Goal: Task Accomplishment & Management: Complete application form

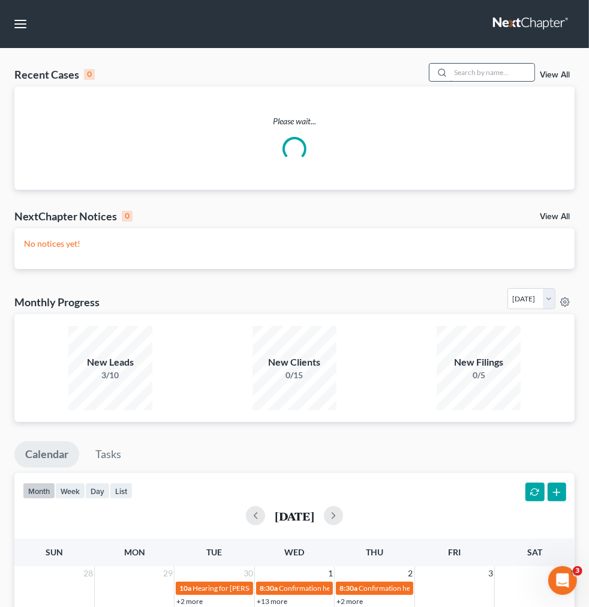
click at [451, 81] on input "search" at bounding box center [493, 72] width 84 height 17
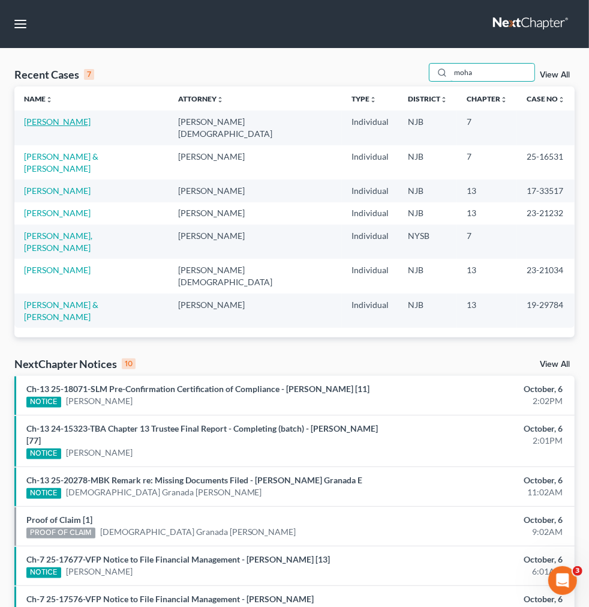
type input "moha"
click at [50, 127] on link "[PERSON_NAME]" at bounding box center [57, 121] width 67 height 10
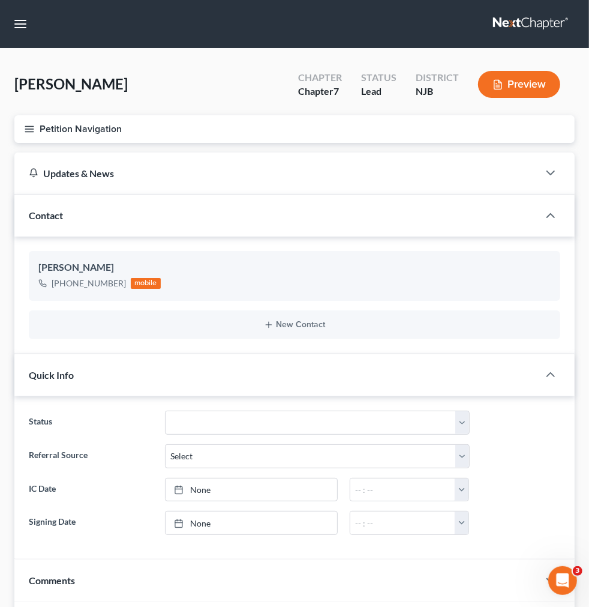
click at [0, 0] on link "Secured Claims" at bounding box center [0, 0] width 0 height 0
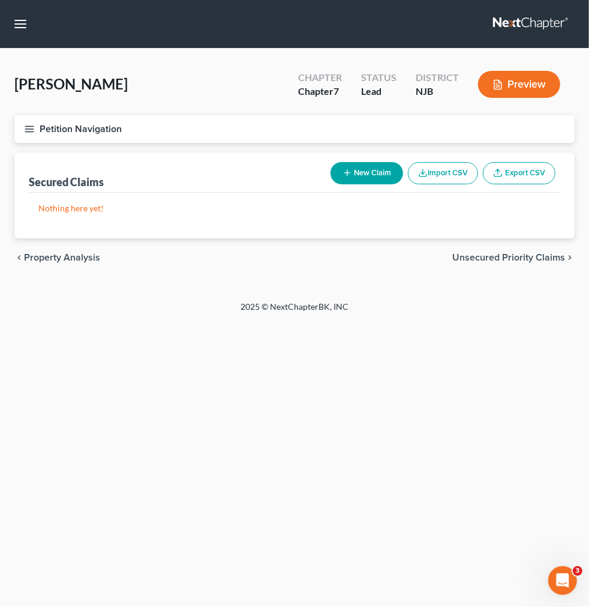
click at [0, 0] on span "Unsecured Nonpriority Claims" at bounding box center [0, 0] width 0 height 0
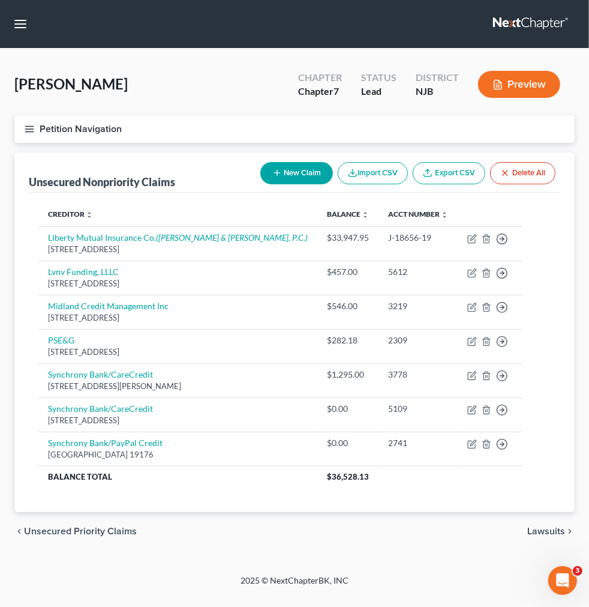
scroll to position [100, 0]
click at [0, 0] on link "Unsecured Priority Claims" at bounding box center [0, 0] width 0 height 0
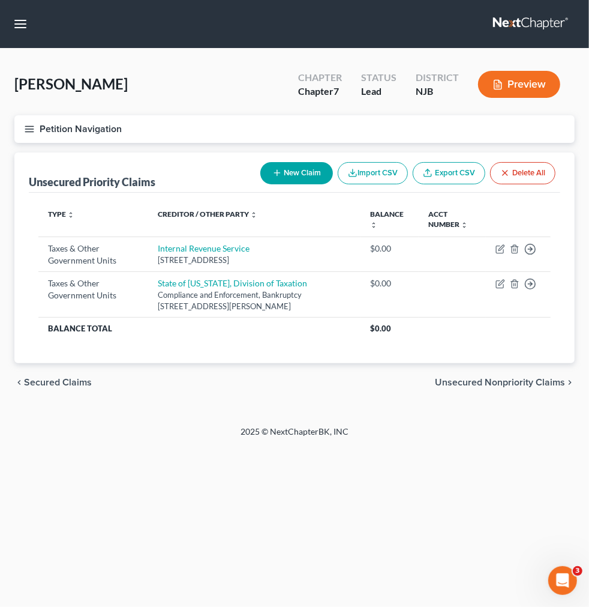
click at [0, 0] on span "Codebtors Insiders & Notices" at bounding box center [0, 0] width 0 height 0
click at [0, 0] on span "Income" at bounding box center [0, 0] width 0 height 0
click at [0, 0] on link "Employment Income" at bounding box center [0, 0] width 0 height 0
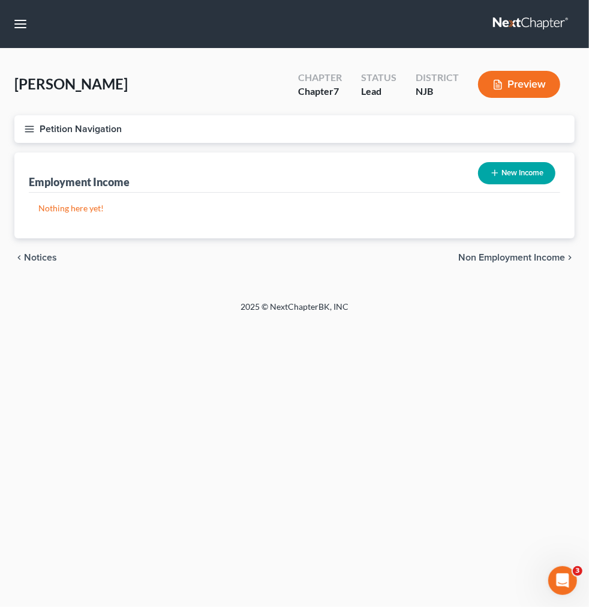
click at [0, 0] on link "Non Employment Income" at bounding box center [0, 0] width 0 height 0
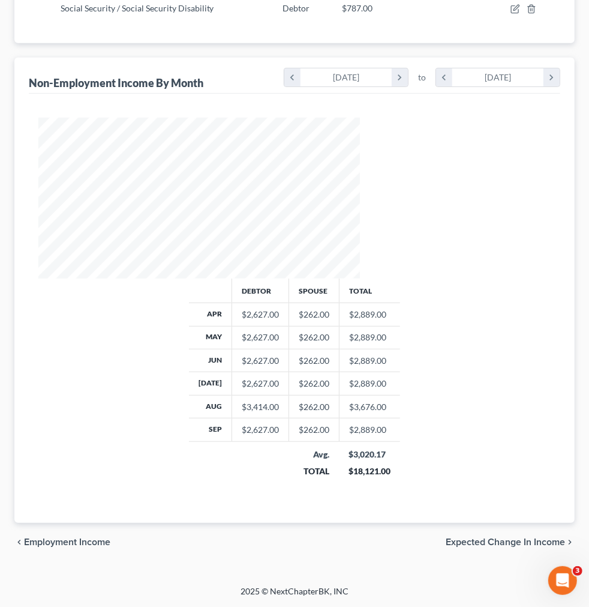
scroll to position [80, 0]
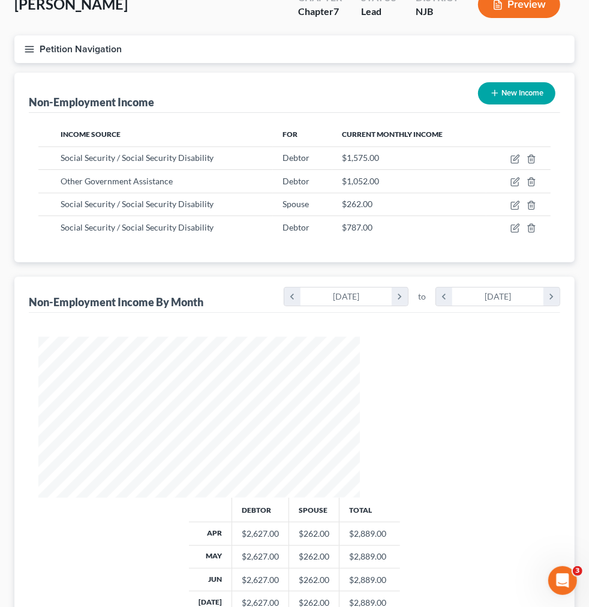
click at [0, 0] on link "Expected Change in Income" at bounding box center [0, 0] width 0 height 0
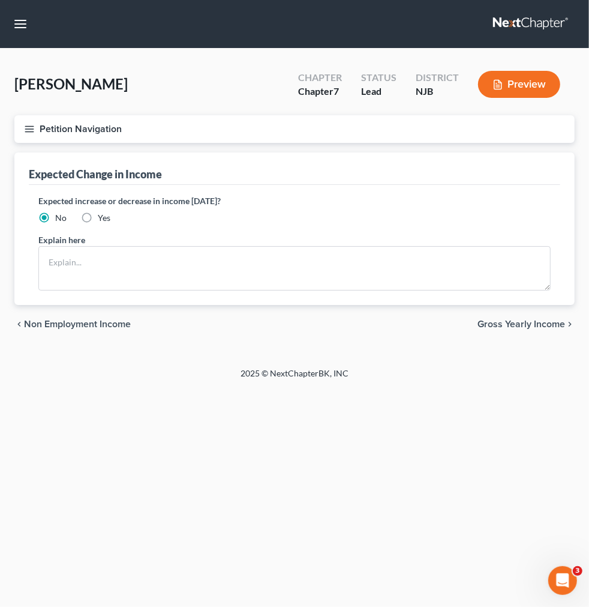
click at [0, 0] on link "Gross Yearly Income" at bounding box center [0, 0] width 0 height 0
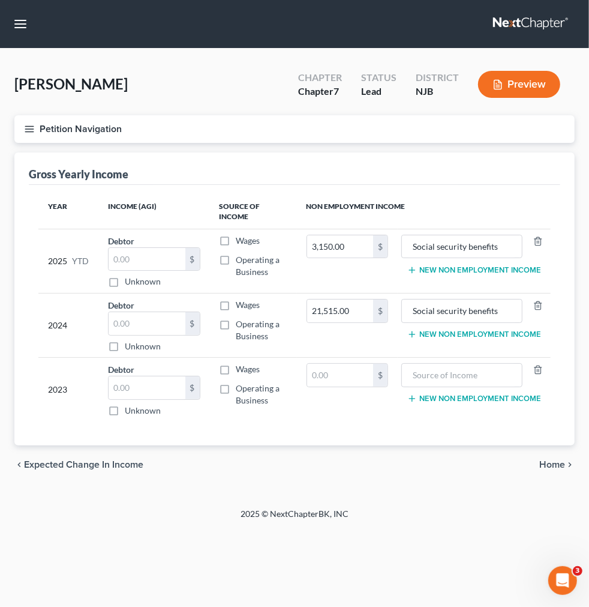
click at [0, 0] on link "Employment Income" at bounding box center [0, 0] width 0 height 0
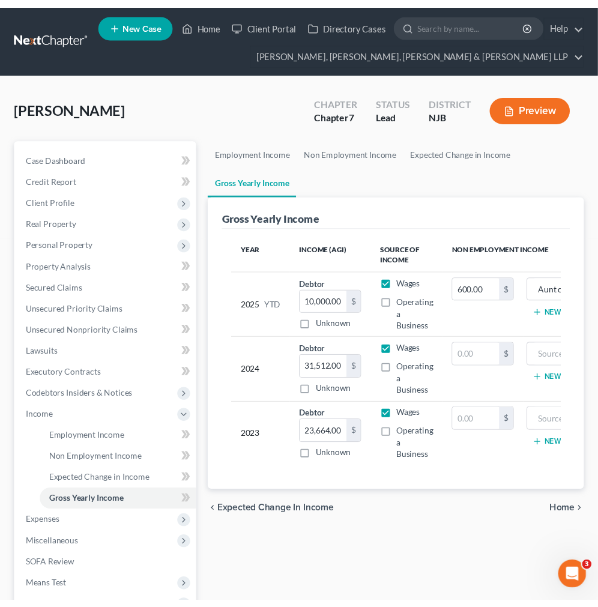
scroll to position [138, 0]
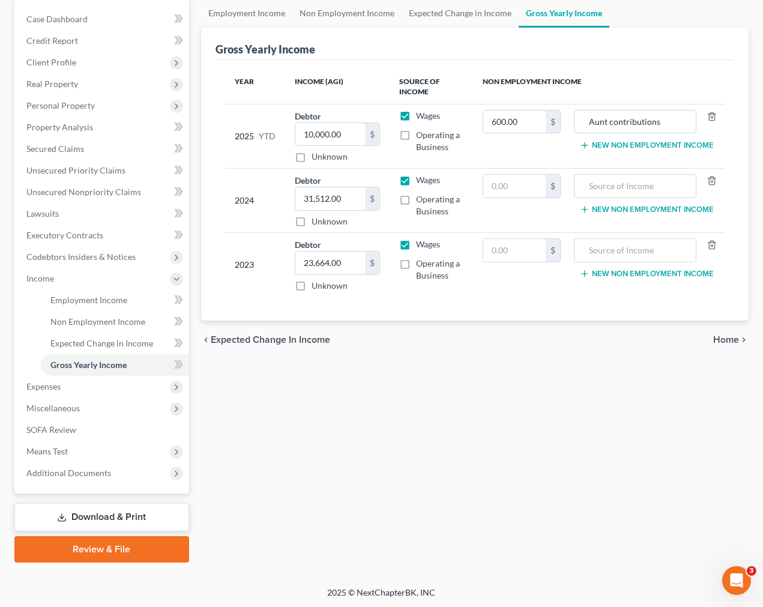
click at [592, 453] on div "Employment Income Non Employment Income Expected Change in Income Gross Yearly …" at bounding box center [474, 281] width 559 height 564
click at [613, 205] on div "Employment Income Non Employment Income Expected Change in Income Gross Yearly …" at bounding box center [474, 281] width 559 height 564
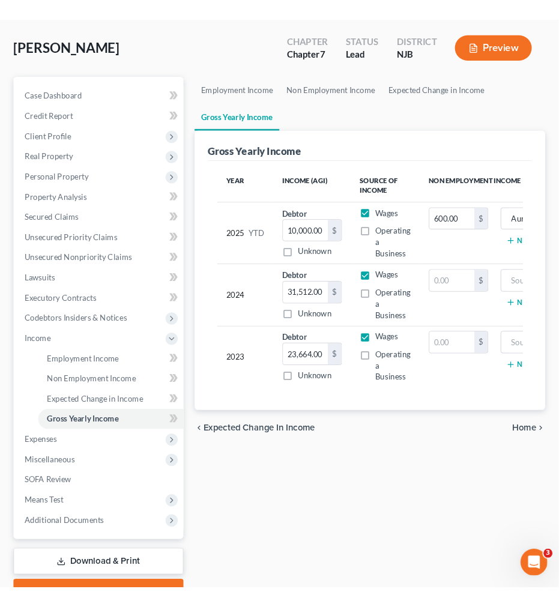
scroll to position [0, 0]
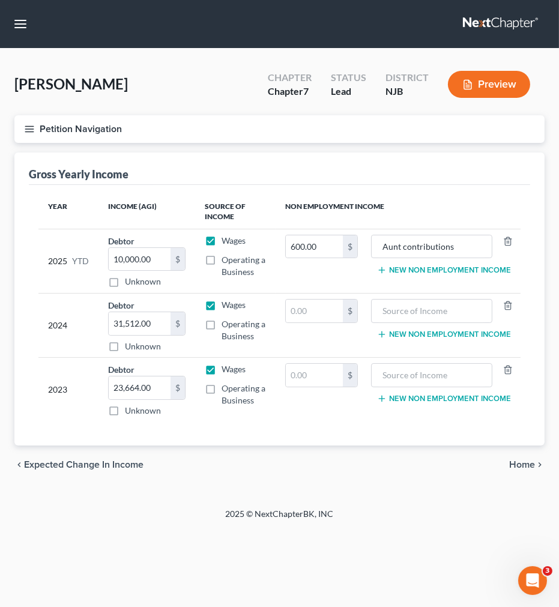
click at [158, 125] on button "Petition Navigation" at bounding box center [279, 129] width 530 height 28
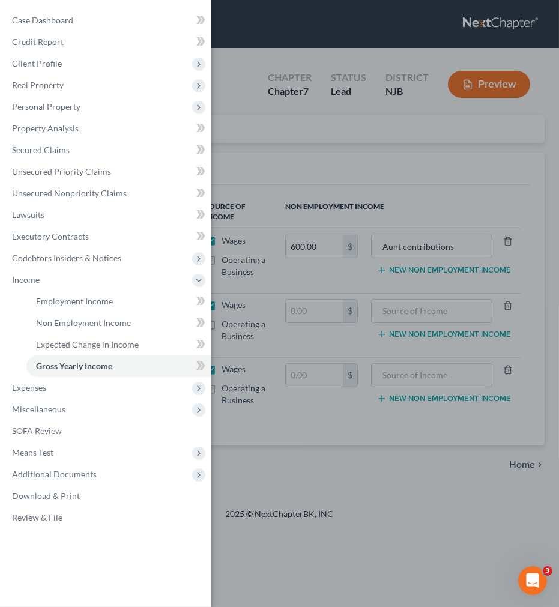
click at [297, 72] on div "Case Dashboard Payments Invoices Payments Payments Credit Report Client Profile" at bounding box center [279, 303] width 559 height 607
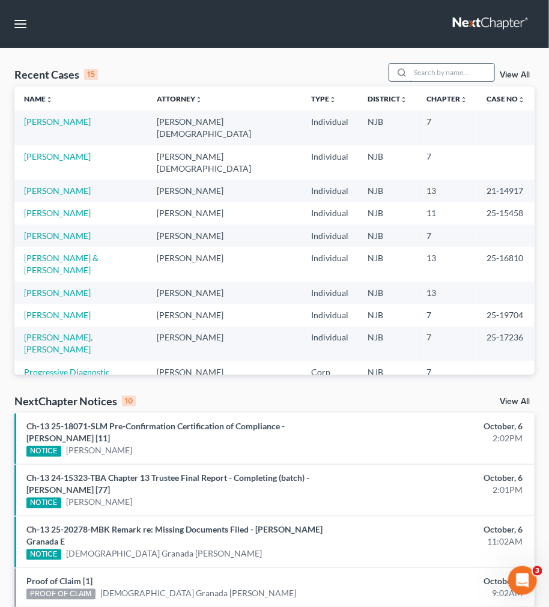
click at [423, 69] on input "search" at bounding box center [452, 72] width 84 height 17
click at [46, 151] on link "Khan, Mohammad" at bounding box center [57, 156] width 67 height 10
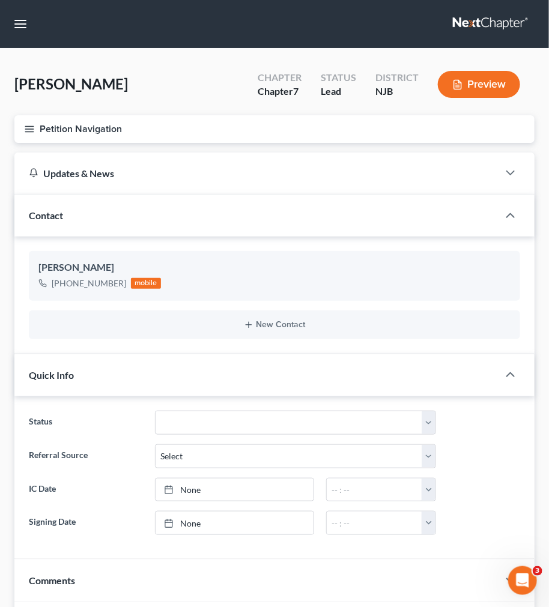
click at [38, 130] on button "Petition Navigation" at bounding box center [274, 129] width 520 height 28
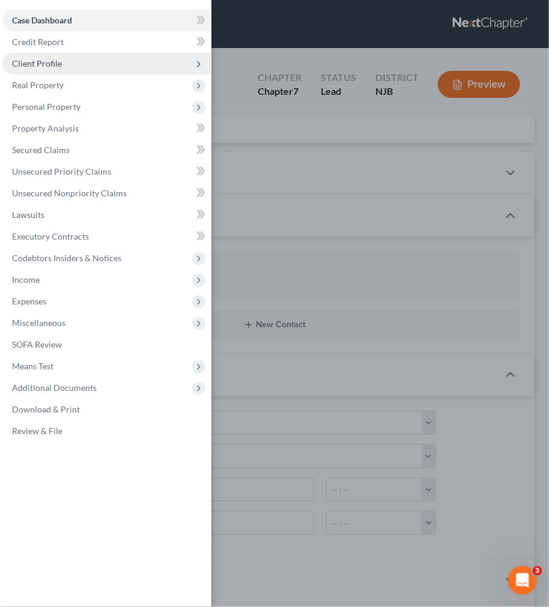
click at [163, 69] on span "Client Profile" at bounding box center [106, 64] width 209 height 22
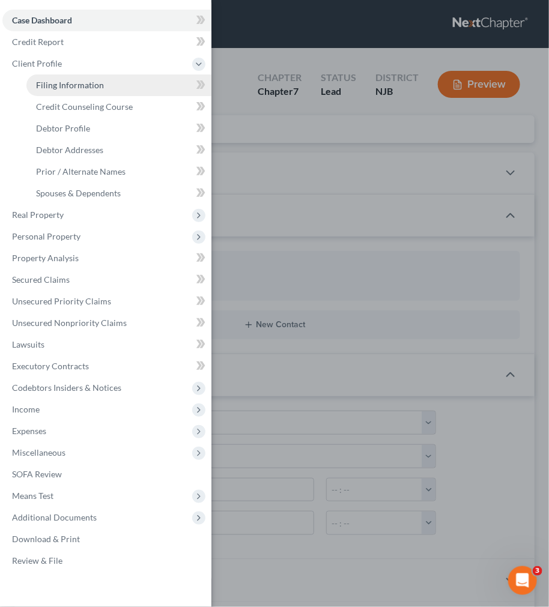
click at [159, 79] on link "Filing Information" at bounding box center [118, 85] width 185 height 22
select select "1"
select select "0"
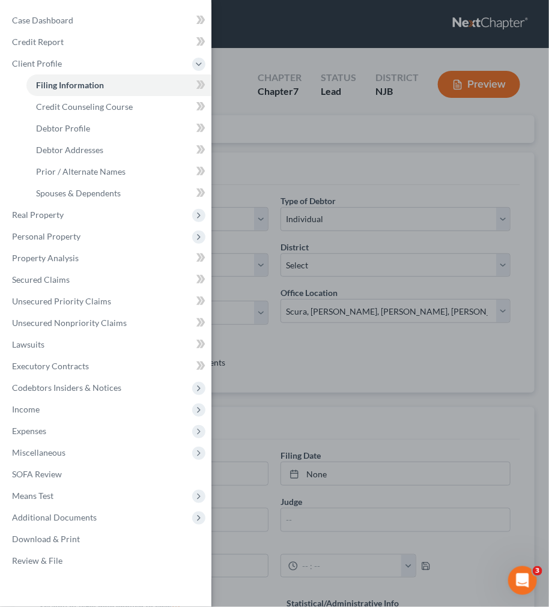
click at [349, 89] on div "Case Dashboard Payments Invoices Payments Payments Credit Report Client Profile" at bounding box center [274, 303] width 549 height 607
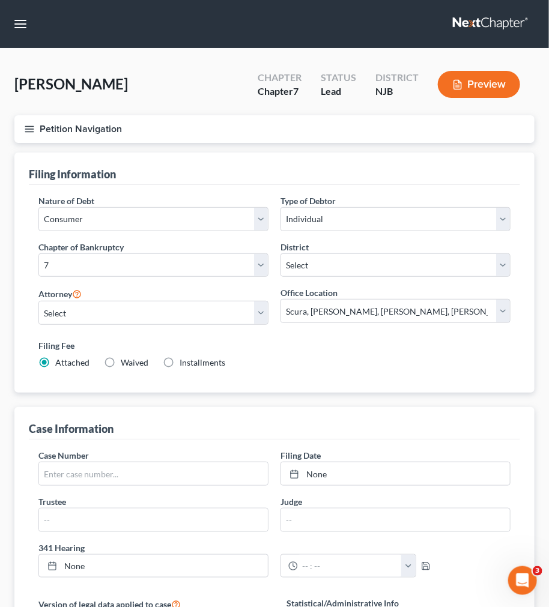
click at [20, 42] on nav "Home New Case Client Portal Directory Cases Scura Wigfield, Heyer, Stevens & Ca…" at bounding box center [274, 24] width 549 height 48
click at [19, 28] on button "button" at bounding box center [21, 24] width 22 height 22
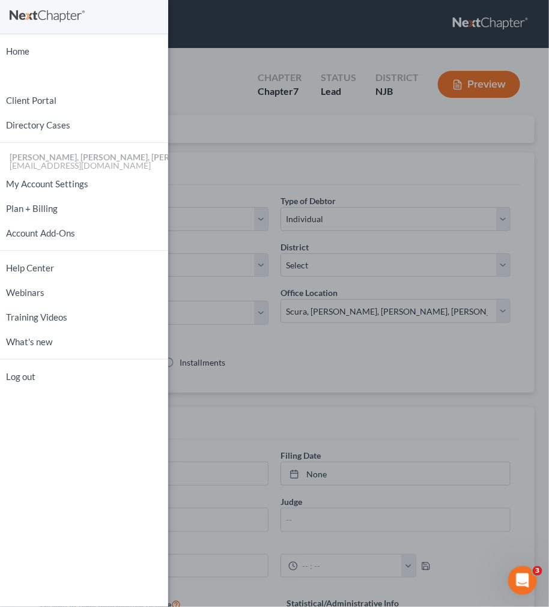
click at [209, 97] on div "Home New Case Client Portal Directory Cases Scura Wigfield, Heyer, Stevens & Ca…" at bounding box center [274, 303] width 549 height 607
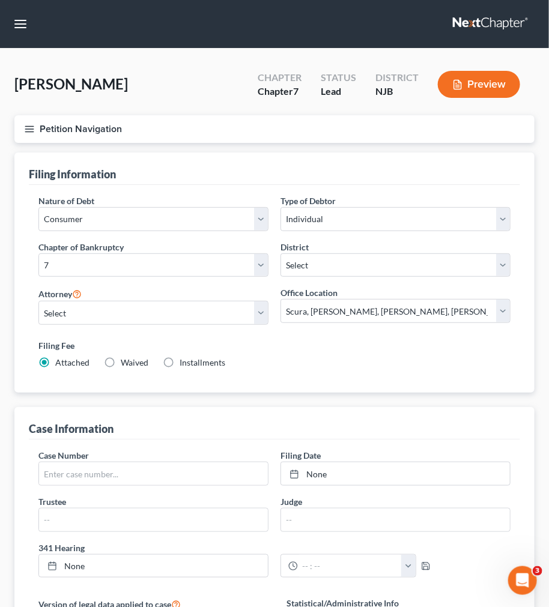
click at [28, 136] on button "Petition Navigation" at bounding box center [274, 129] width 520 height 28
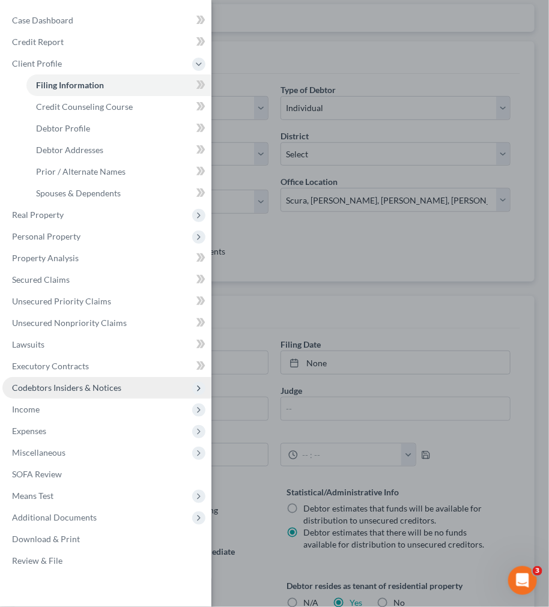
scroll to position [133, 0]
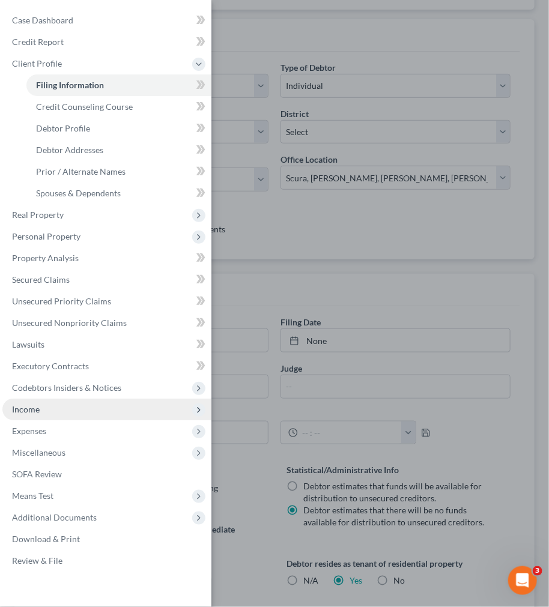
click at [122, 411] on span "Income" at bounding box center [106, 410] width 209 height 22
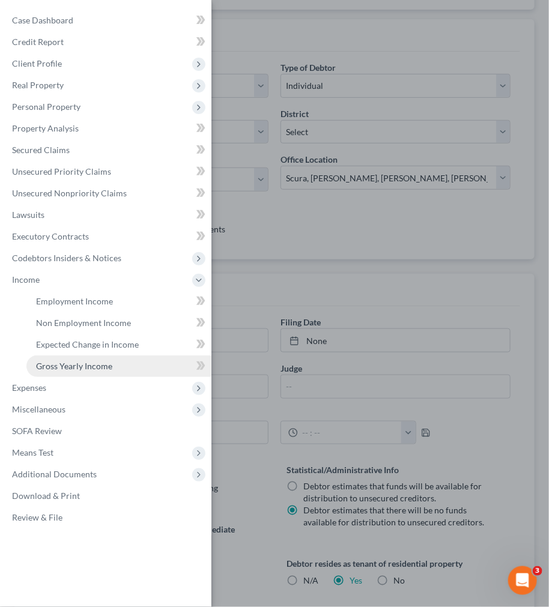
click at [110, 357] on link "Gross Yearly Income" at bounding box center [118, 366] width 185 height 22
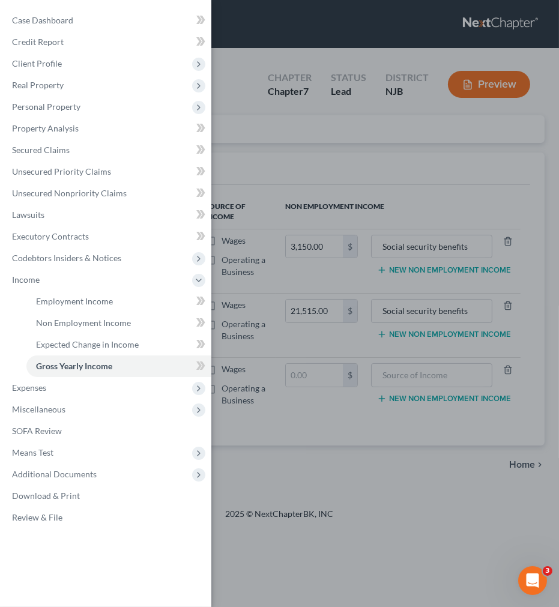
click at [379, 151] on div "Case Dashboard Payments Invoices Payments Payments Credit Report Client Profile" at bounding box center [279, 303] width 559 height 607
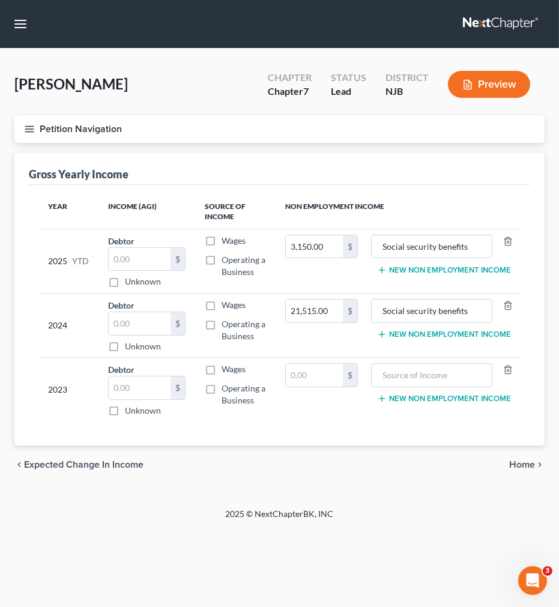
click at [465, 470] on div "chevron_left Expected Change in Income Home chevron_right" at bounding box center [279, 464] width 530 height 38
click at [295, 375] on input "text" at bounding box center [314, 375] width 57 height 23
drag, startPoint x: 335, startPoint y: 375, endPoint x: 229, endPoint y: 367, distance: 105.9
click at [229, 367] on tr "2023 Debtor $ Unknown Balance Undetermined $ Unknown Wages Operating a Business…" at bounding box center [279, 390] width 482 height 64
type input "27,700"
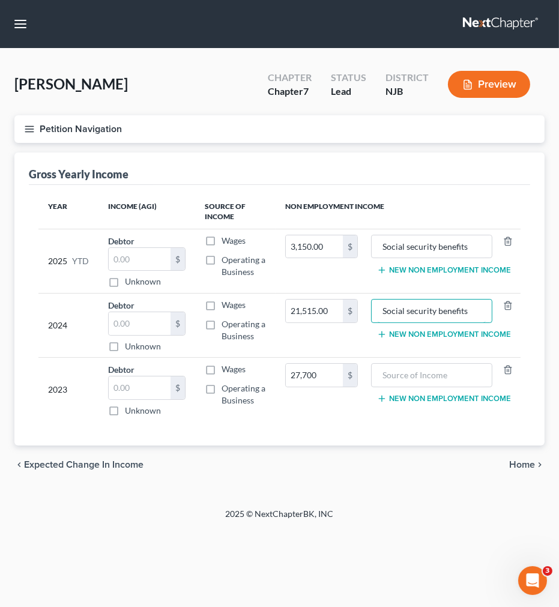
drag, startPoint x: 422, startPoint y: 310, endPoint x: 274, endPoint y: 292, distance: 149.3
click at [274, 294] on tr "2024 Debtor $ Unknown Balance Undetermined $ Unknown Wages Operating a Business…" at bounding box center [279, 326] width 482 height 64
click at [409, 363] on td "New Non Employment Income" at bounding box center [443, 390] width 153 height 64
click at [406, 372] on input "text" at bounding box center [432, 375] width 109 height 23
paste input "Social security benefits"
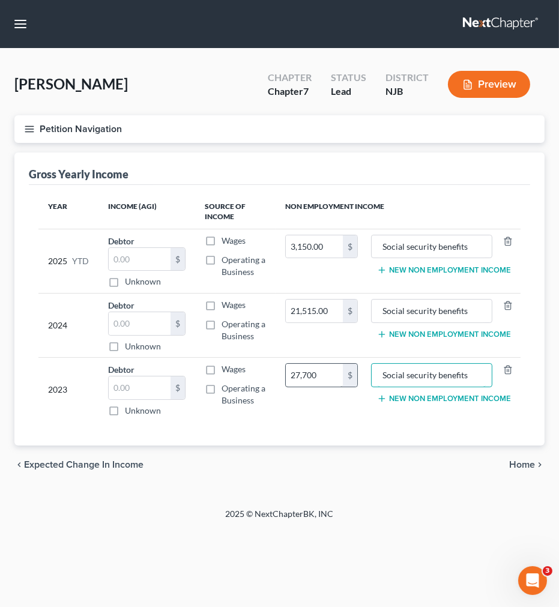
type input "Social security benefits"
click at [208, 405] on div "Operating a Business" at bounding box center [235, 394] width 61 height 24
click at [271, 434] on div "Year Income (AGI) Source of Income Non Employment Income 2025 YTD Debtor $ Unkn…" at bounding box center [279, 315] width 501 height 261
type input "20,286"
click at [495, 474] on div "chevron_left Expected Change in Income Home chevron_right" at bounding box center [279, 464] width 530 height 38
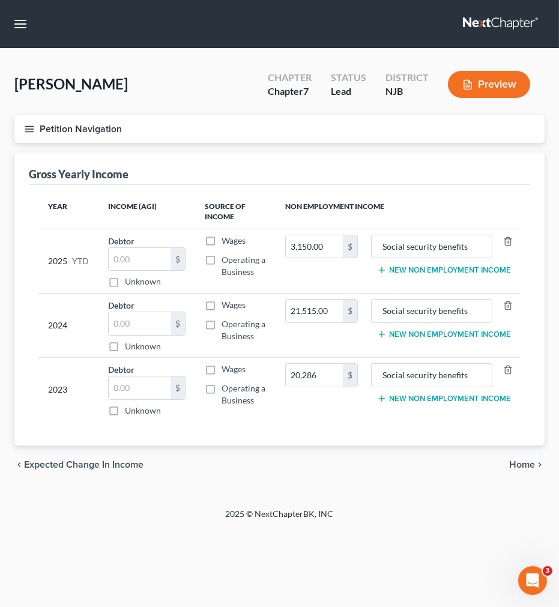
click at [401, 441] on div "Year Income (AGI) Source of Income Non Employment Income 2025 YTD Debtor $ Unkn…" at bounding box center [279, 315] width 501 height 261
click at [335, 447] on div "chevron_left Expected Change in Income Home chevron_right" at bounding box center [279, 464] width 530 height 38
click at [20, 20] on button "button" at bounding box center [21, 24] width 22 height 22
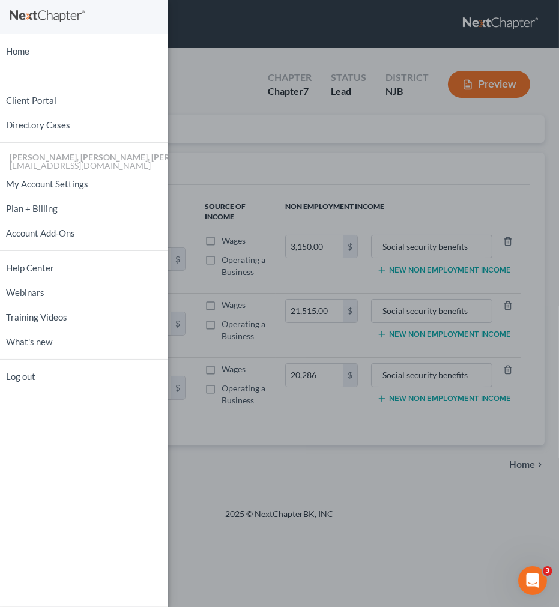
click at [214, 88] on div "Home New Case Client Portal Directory Cases Scura Wigfield, Heyer, Stevens & Ca…" at bounding box center [279, 303] width 559 height 607
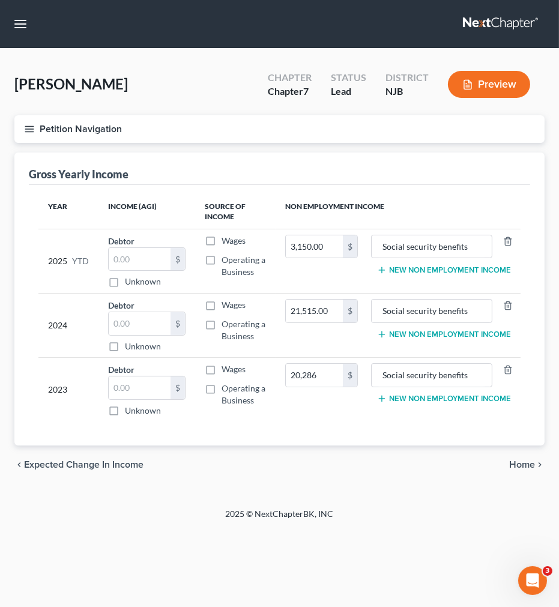
click at [64, 133] on button "Petition Navigation" at bounding box center [279, 129] width 530 height 28
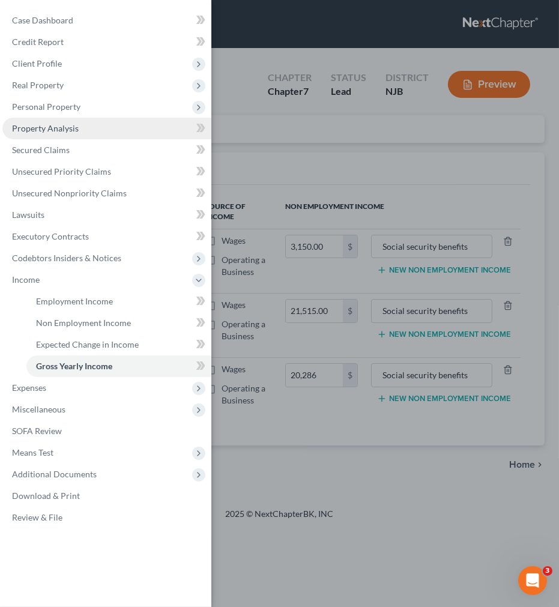
click at [61, 123] on span "Property Analysis" at bounding box center [45, 128] width 67 height 10
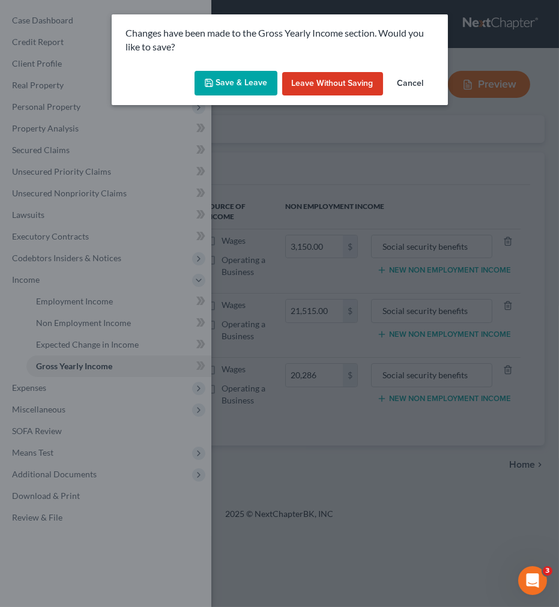
click at [217, 80] on button "Save & Leave" at bounding box center [235, 83] width 83 height 25
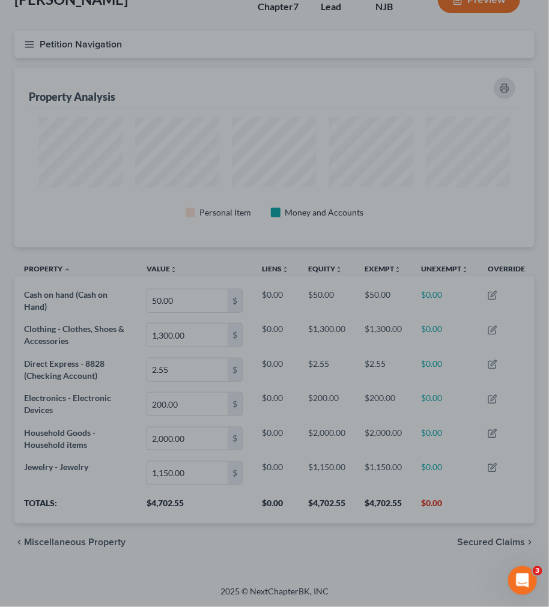
scroll to position [85, 0]
click at [349, 256] on div at bounding box center [274, 303] width 549 height 607
click at [341, 155] on div at bounding box center [274, 303] width 549 height 607
